Goal: Find specific page/section: Find specific page/section

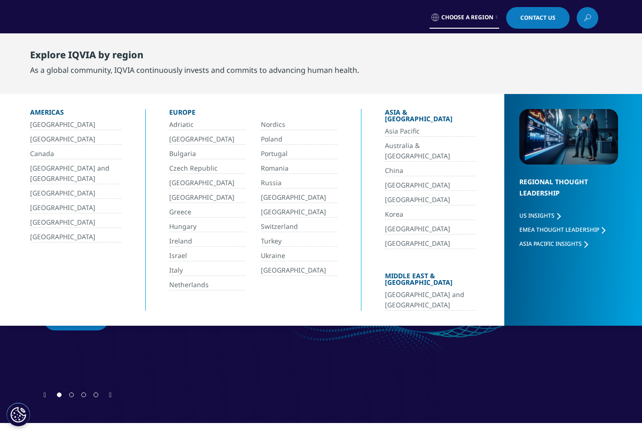
click at [493, 26] on link "Choose a Region" at bounding box center [464, 18] width 70 height 22
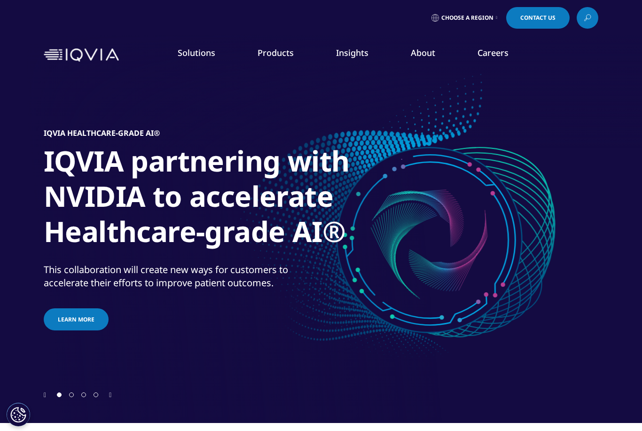
click at [492, 16] on link "Choose a Region" at bounding box center [464, 18] width 70 height 22
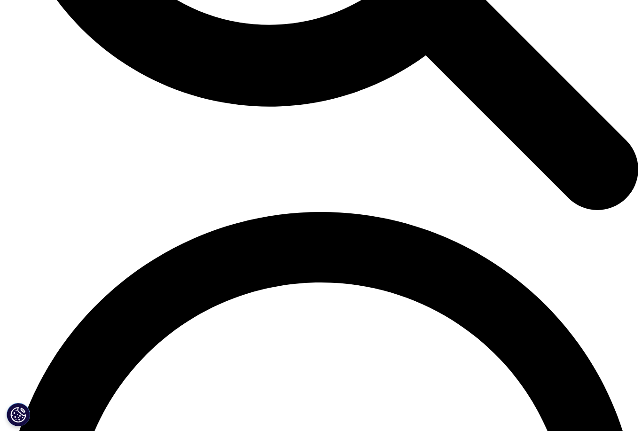
scroll to position [1212, 0]
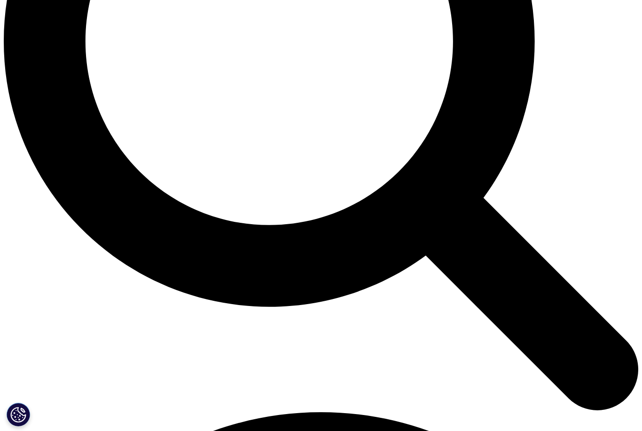
scroll to position [843, 0]
